Goal: Transaction & Acquisition: Obtain resource

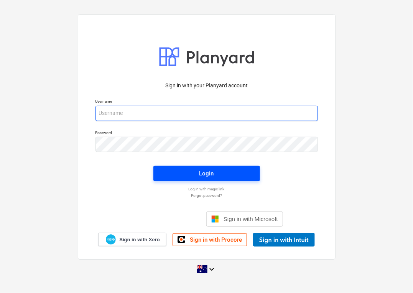
type input "[EMAIL_ADDRESS][DOMAIN_NAME]"
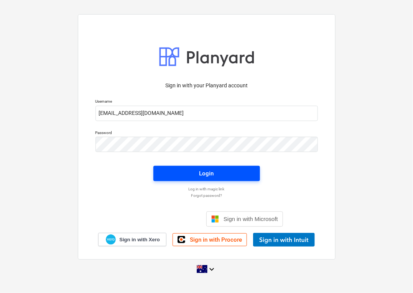
click at [197, 166] on button "Login" at bounding box center [206, 173] width 107 height 15
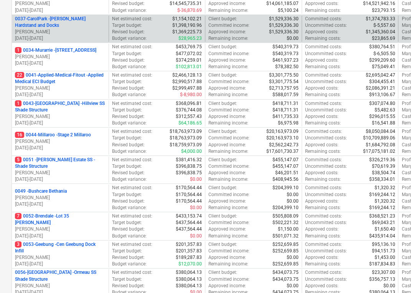
scroll to position [145, 0]
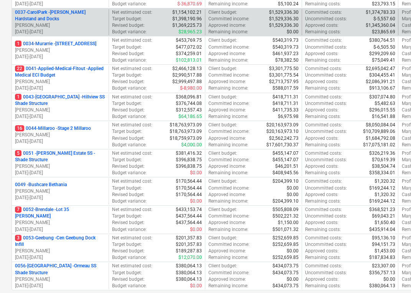
click at [60, 153] on p "5 0051 - [PERSON_NAME] Estate SS - Shade Structure" at bounding box center [60, 156] width 90 height 13
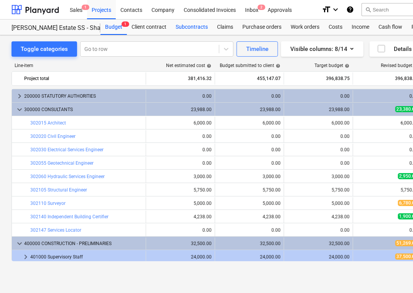
click at [190, 28] on div "Subcontracts" at bounding box center [191, 27] width 41 height 15
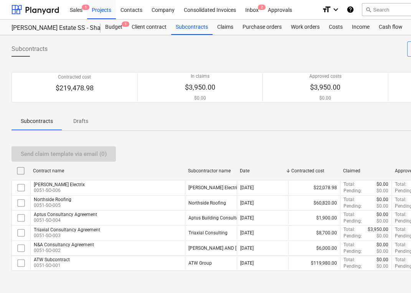
scroll to position [20, 0]
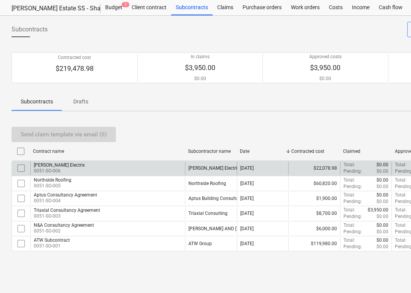
click at [125, 162] on div "[PERSON_NAME] Electrix 0051-SO-006" at bounding box center [107, 168] width 155 height 13
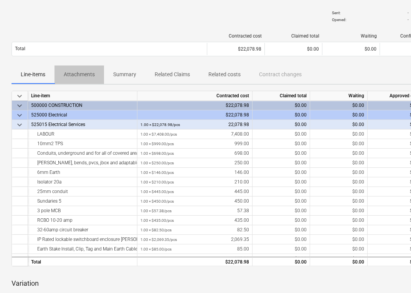
click at [81, 69] on span "Attachments" at bounding box center [78, 74] width 49 height 13
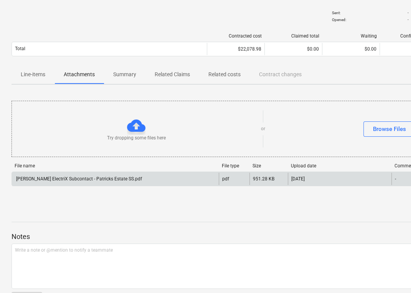
click at [61, 179] on div "[PERSON_NAME] ElectriX Subcontact - Patricks Estate SS.pdf" at bounding box center [78, 178] width 127 height 5
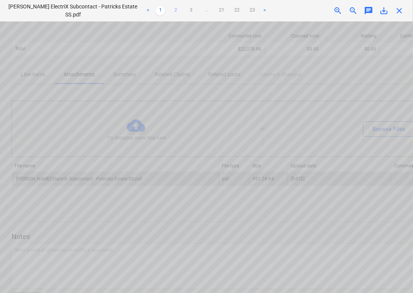
click at [178, 12] on link "2" at bounding box center [175, 10] width 9 height 9
click at [189, 12] on link "3" at bounding box center [190, 10] width 9 height 9
click at [194, 12] on ul "< 1 2 3 4 ... 21 22 23 >" at bounding box center [206, 10] width 141 height 9
click at [197, 13] on link "4" at bounding box center [198, 10] width 9 height 9
click at [206, 13] on link "5" at bounding box center [206, 10] width 9 height 9
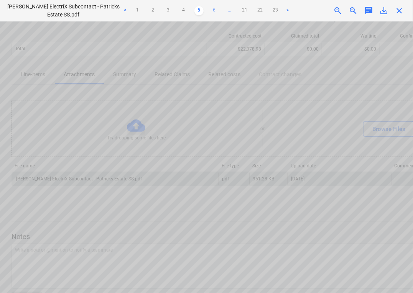
click at [211, 10] on link "6" at bounding box center [214, 10] width 9 height 9
click at [219, 5] on div "< 1 2 3 ... 5 6 7 ... 21 22 23 >" at bounding box center [206, 10] width 187 height 21
click at [234, 12] on span "..." at bounding box center [237, 10] width 9 height 9
click at [239, 10] on span "..." at bounding box center [237, 10] width 9 height 9
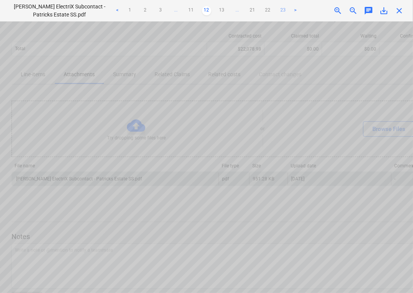
click at [280, 8] on link "23" at bounding box center [283, 10] width 9 height 9
click at [400, 10] on span "close" at bounding box center [399, 10] width 9 height 9
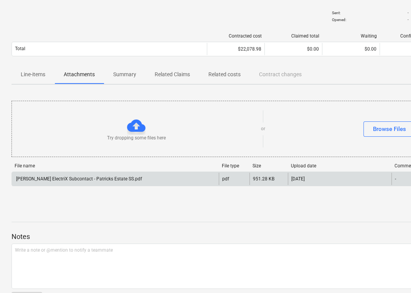
click at [46, 76] on span "Line-items" at bounding box center [33, 74] width 43 height 13
